Goal: Information Seeking & Learning: Find specific fact

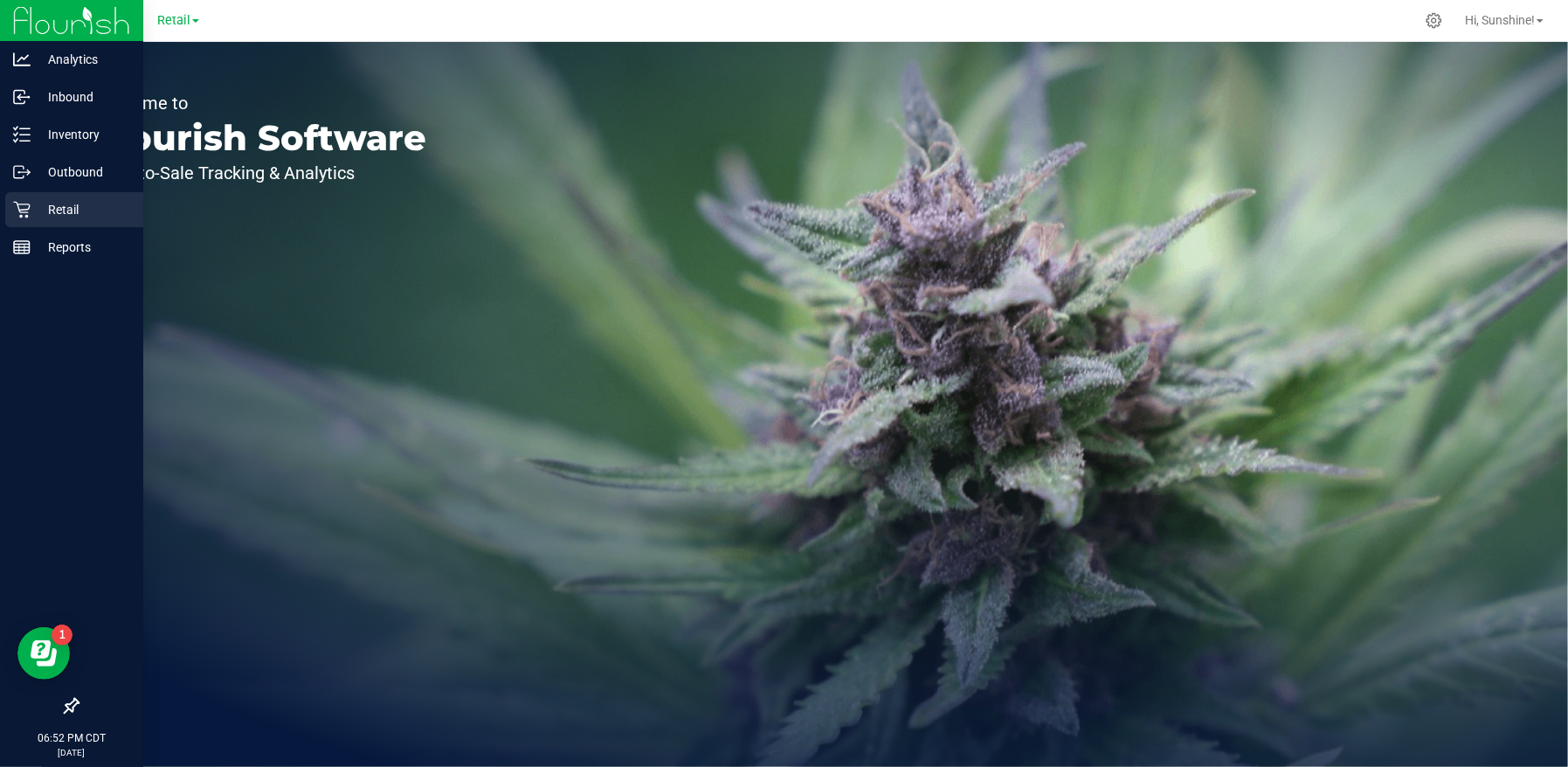
click at [38, 208] on p "Retail" at bounding box center [83, 210] width 104 height 21
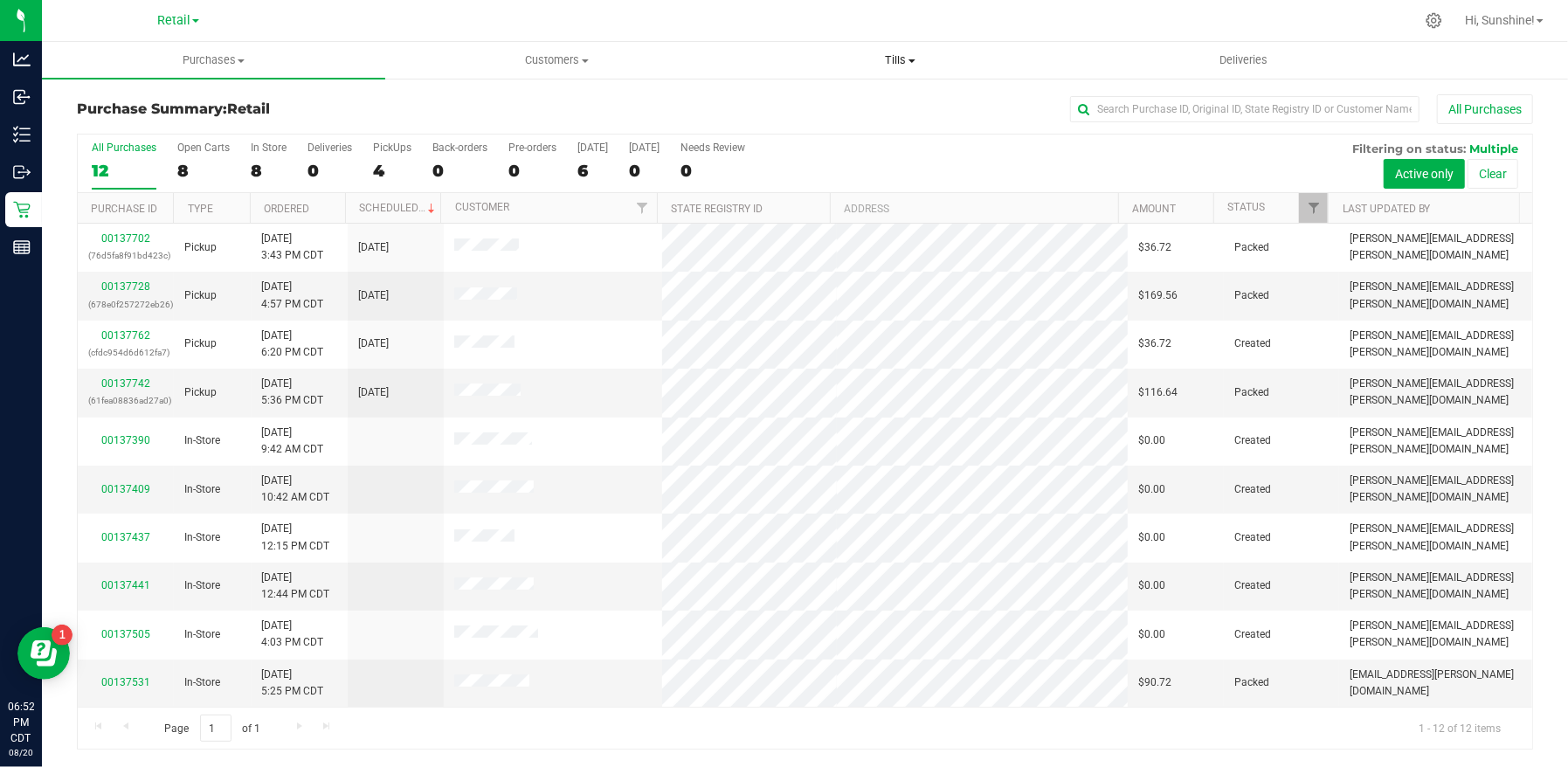
click at [898, 59] on span "Tills" at bounding box center [900, 60] width 342 height 16
click at [898, 103] on li "Manage tills" at bounding box center [900, 105] width 344 height 21
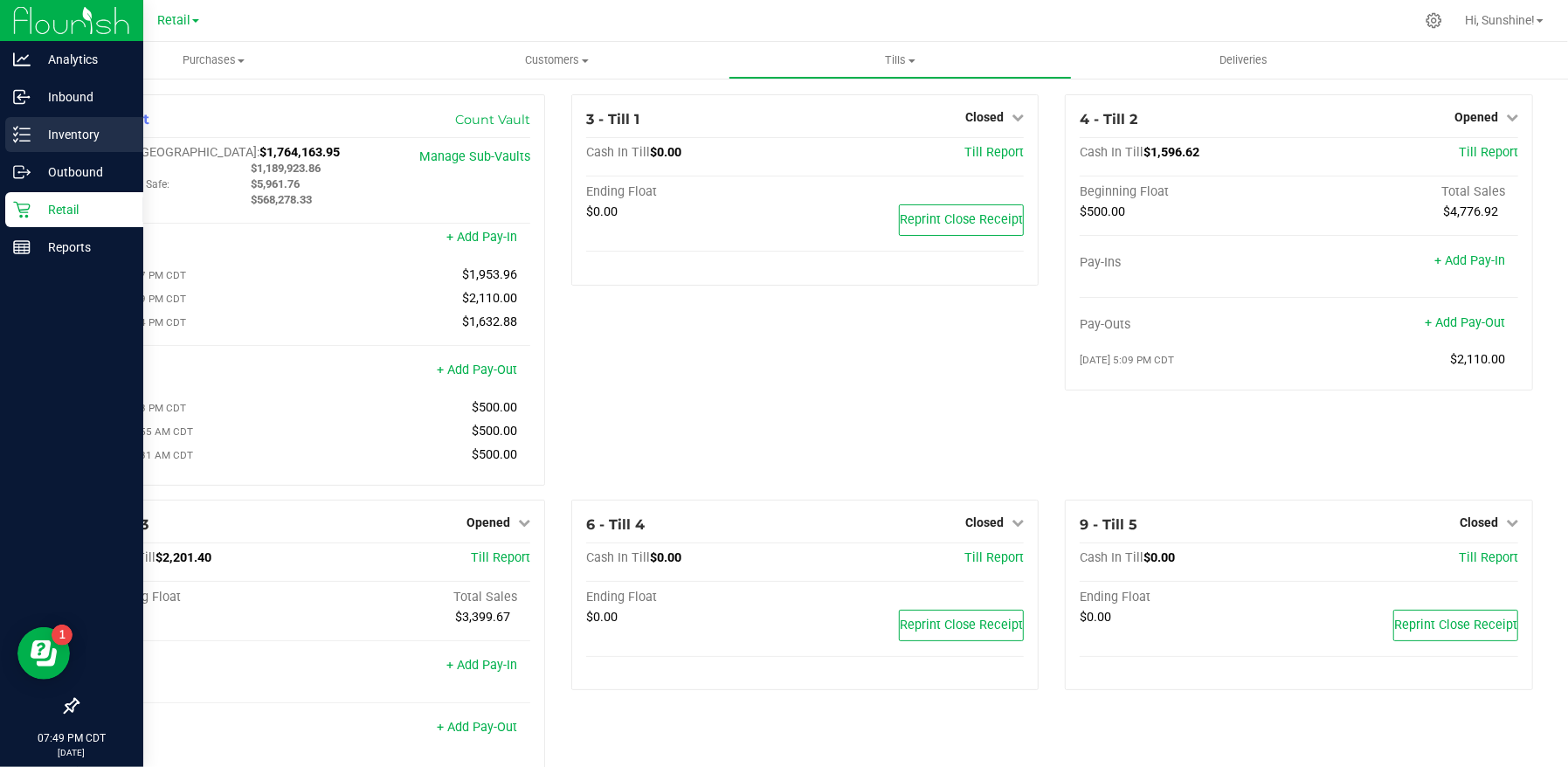
click at [54, 137] on p "Inventory" at bounding box center [83, 135] width 104 height 21
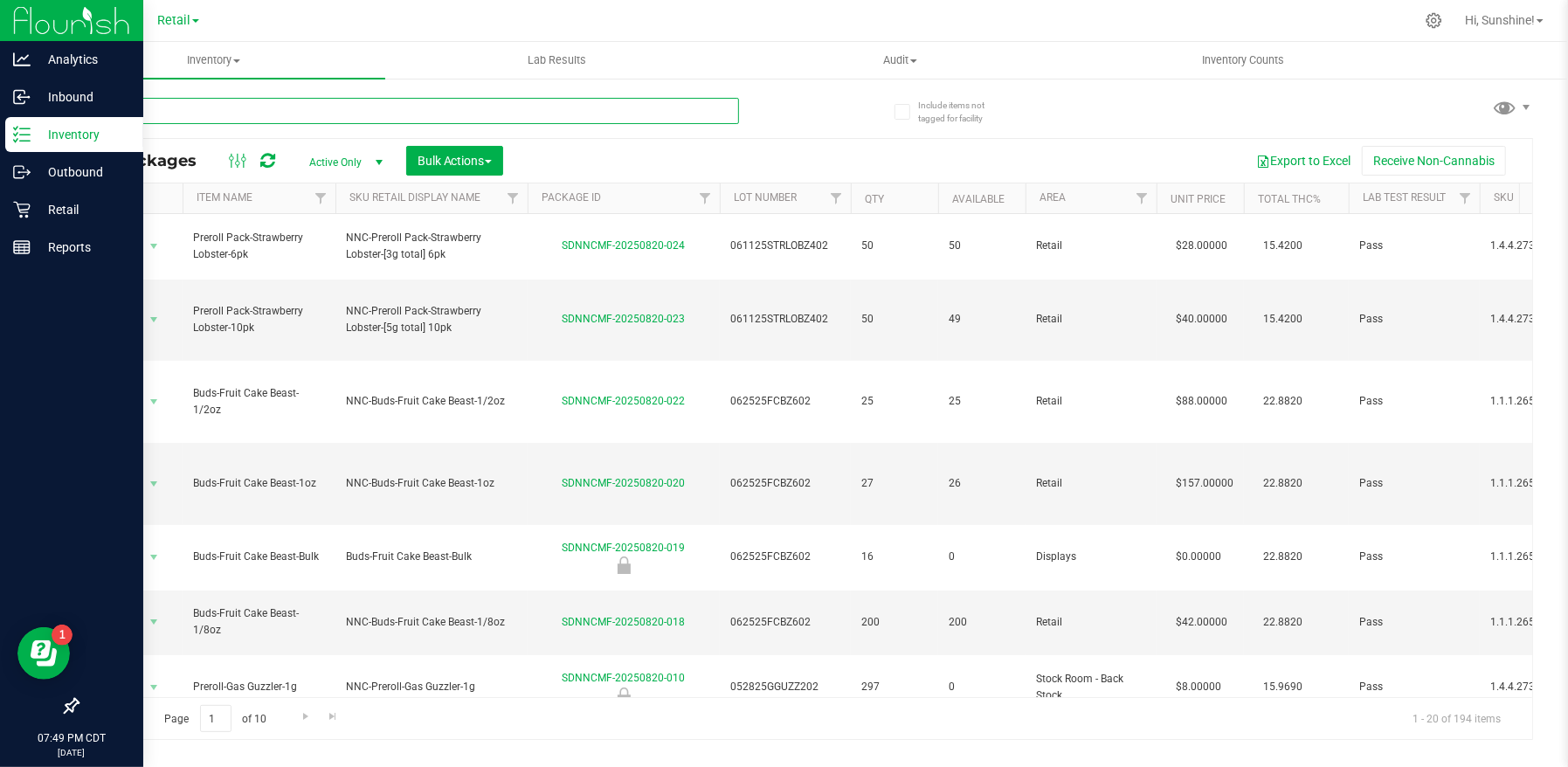
click at [199, 111] on input "text" at bounding box center [407, 111] width 662 height 27
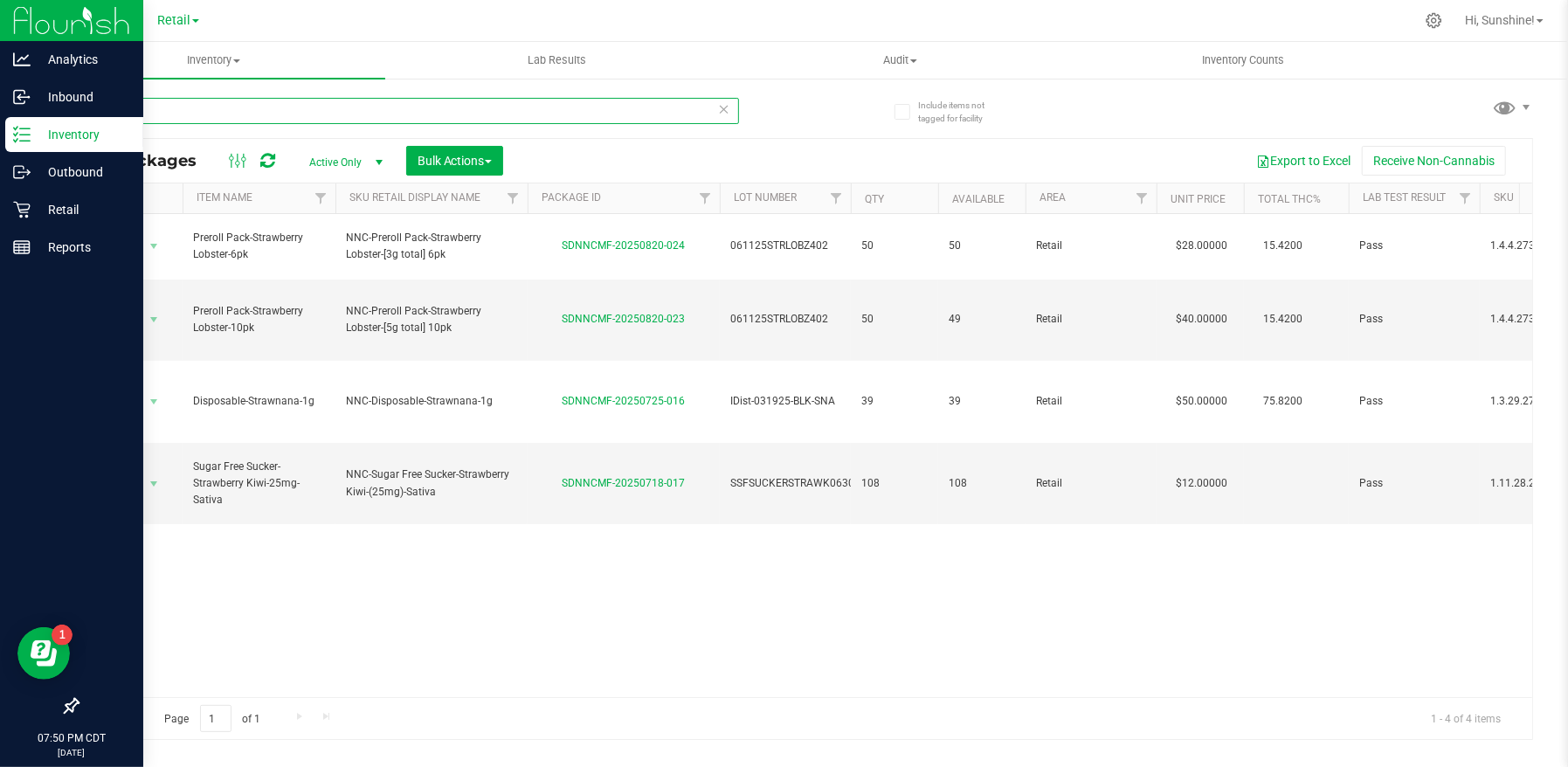
type input "straw"
